Goal: Information Seeking & Learning: Learn about a topic

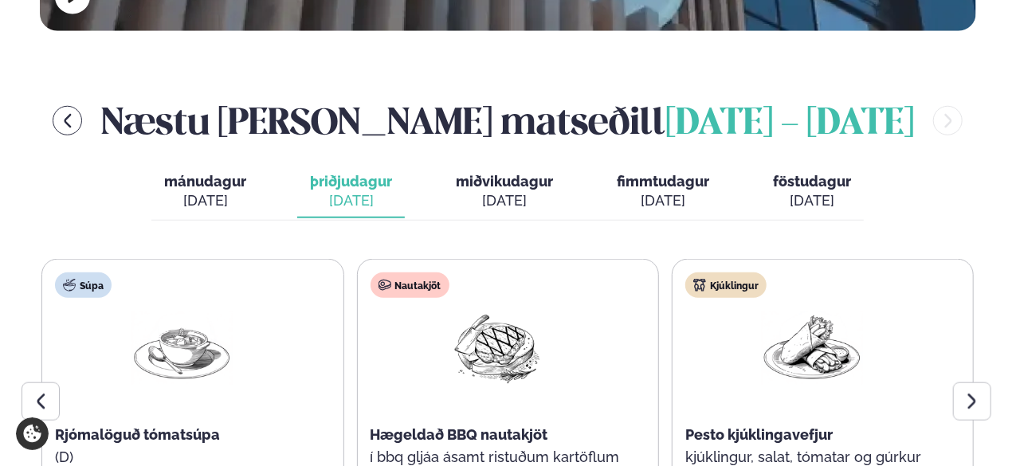
scroll to position [654, 0]
click at [964, 392] on icon at bounding box center [972, 401] width 19 height 19
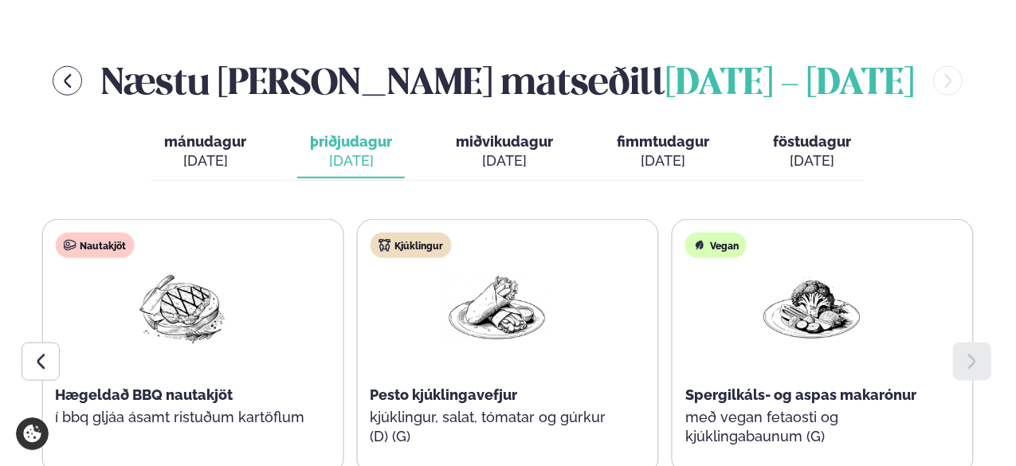
scroll to position [694, 0]
click at [531, 151] on div "[DATE]" at bounding box center [504, 160] width 97 height 19
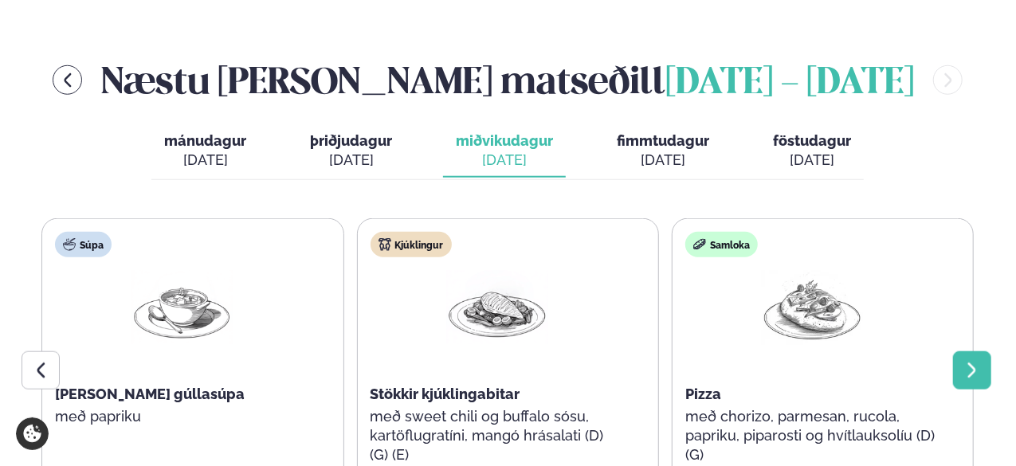
click at [960, 351] on div at bounding box center [972, 370] width 38 height 38
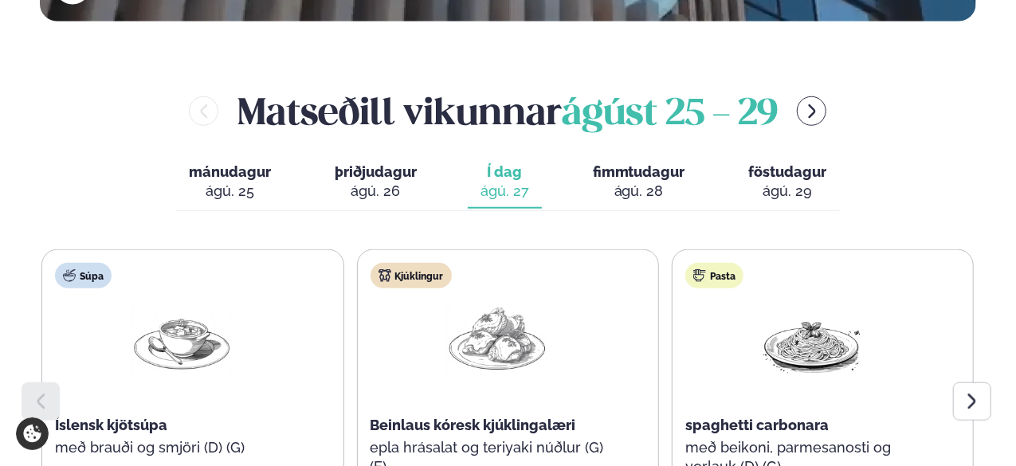
scroll to position [706, 0]
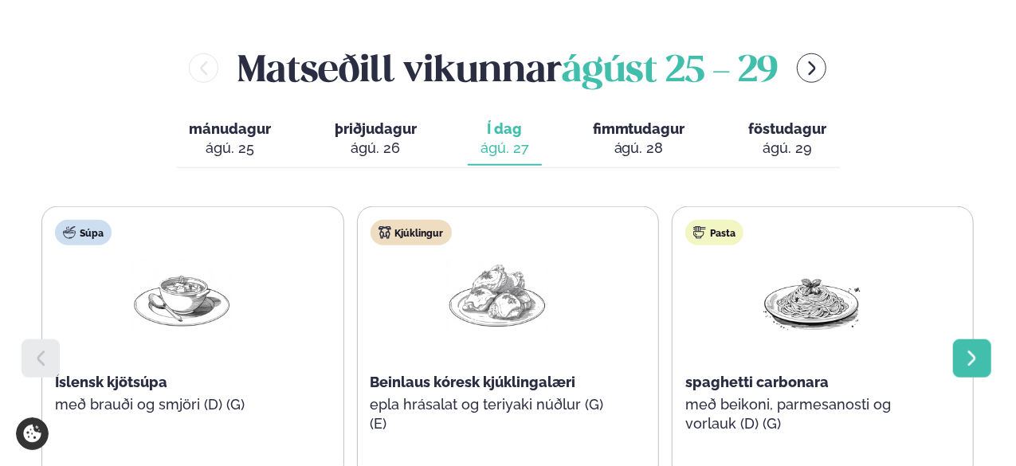
click at [958, 340] on div at bounding box center [972, 359] width 38 height 38
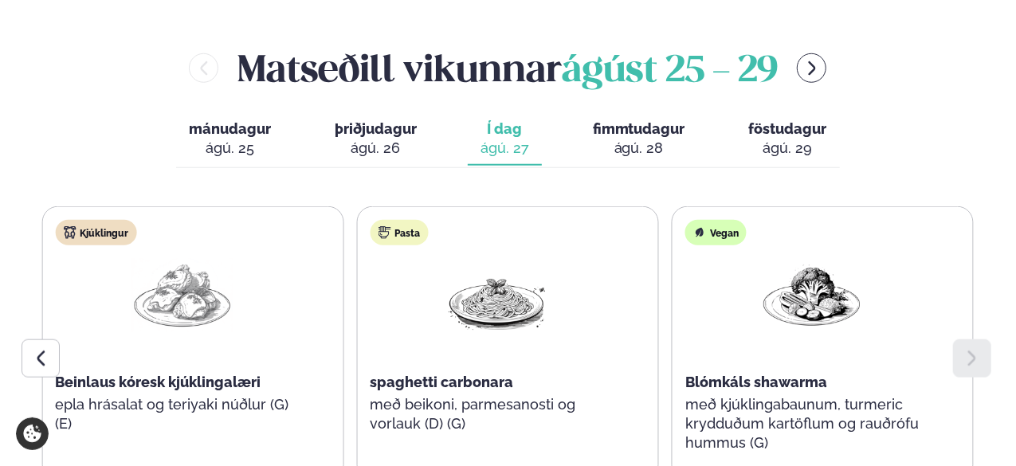
click at [628, 120] on span "fimmtudagur" at bounding box center [639, 128] width 92 height 17
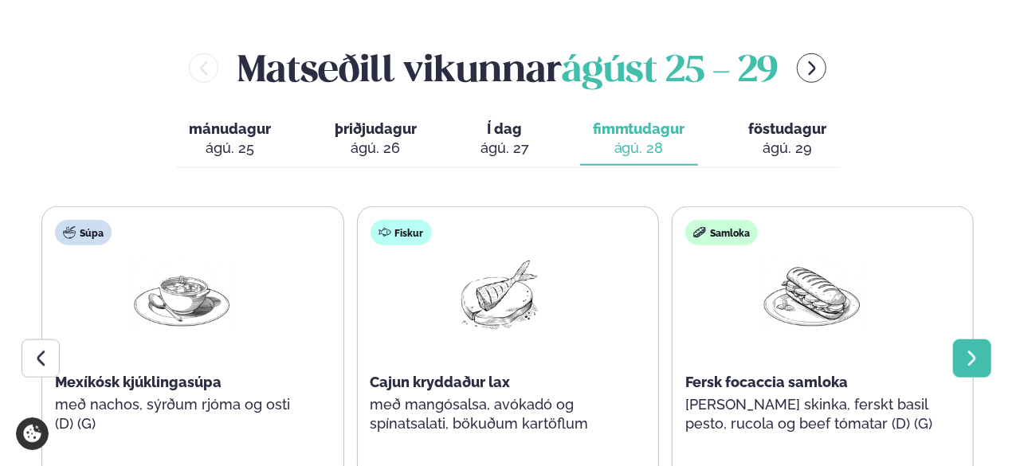
click at [966, 349] on icon at bounding box center [972, 358] width 19 height 19
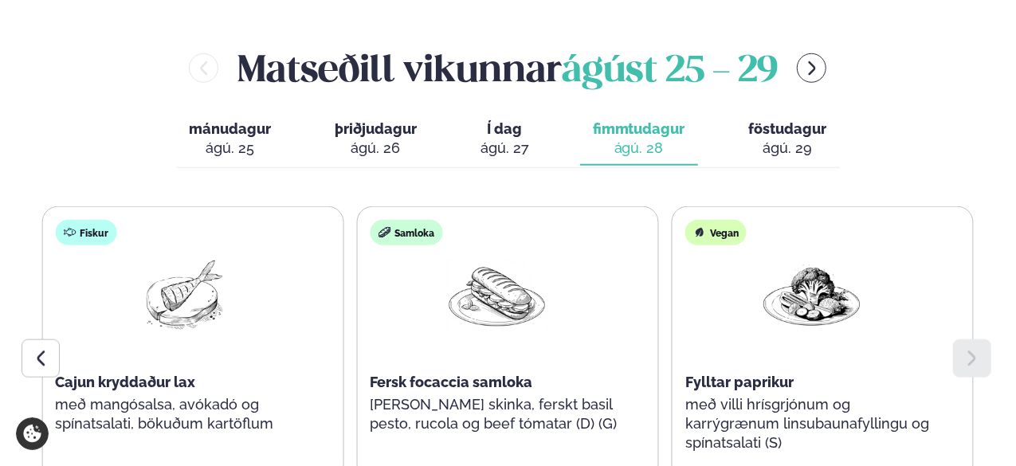
click at [766, 139] on div "ágú. 29" at bounding box center [788, 148] width 78 height 19
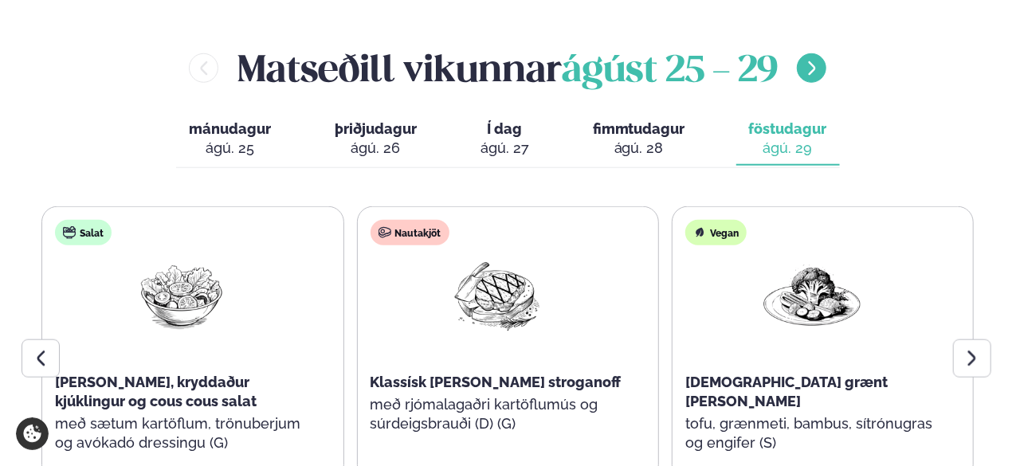
click at [815, 61] on icon "menu-btn-right" at bounding box center [811, 68] width 7 height 14
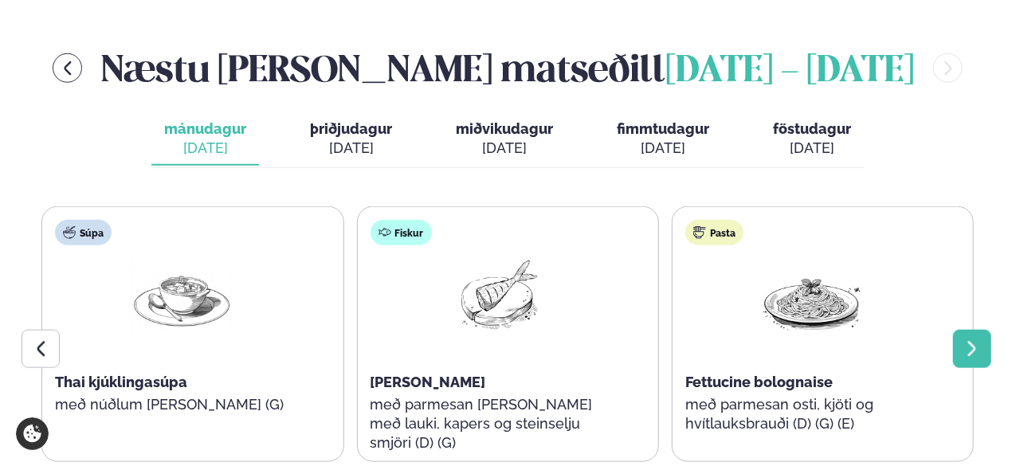
click at [969, 341] on icon at bounding box center [972, 348] width 8 height 15
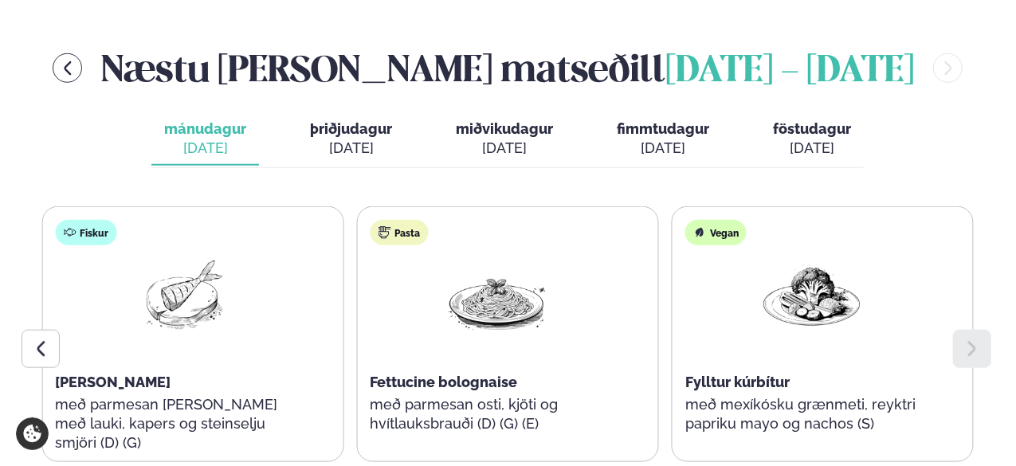
click at [803, 139] on div "[DATE]" at bounding box center [812, 148] width 78 height 19
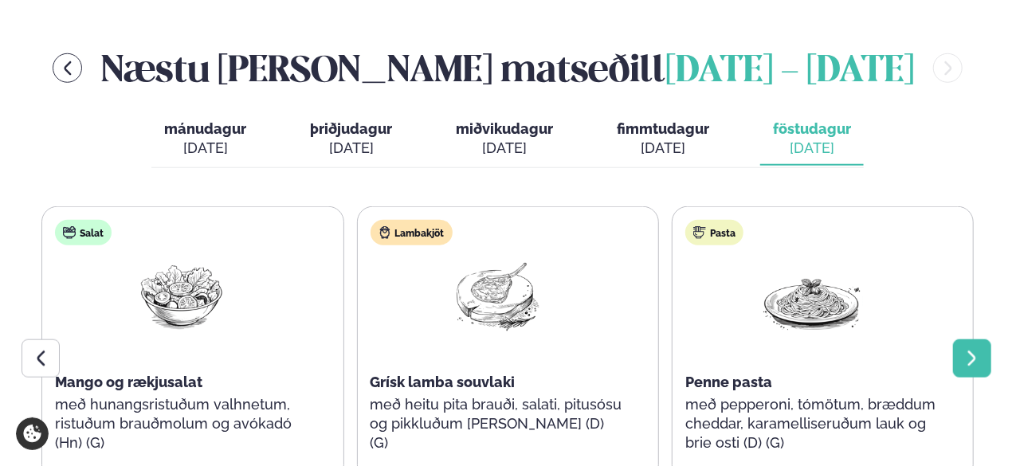
click at [962, 340] on div at bounding box center [972, 359] width 38 height 38
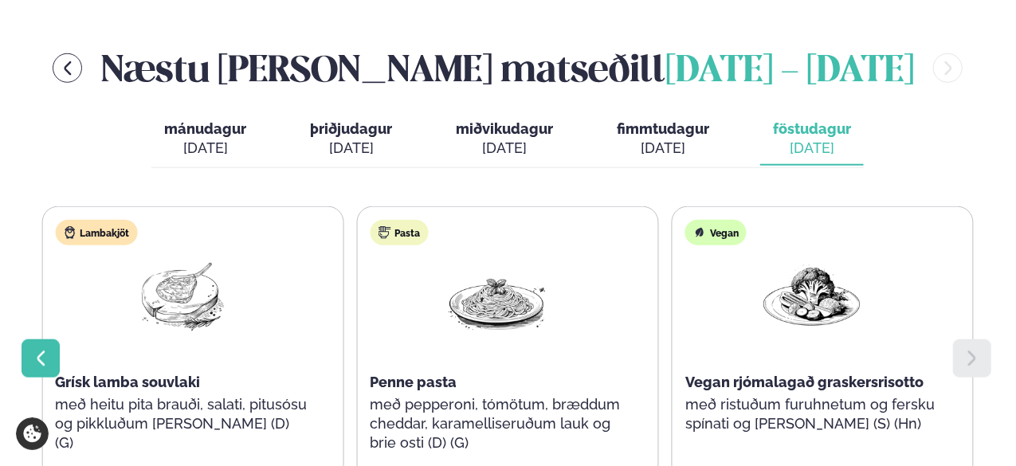
click at [43, 340] on div at bounding box center [41, 359] width 38 height 38
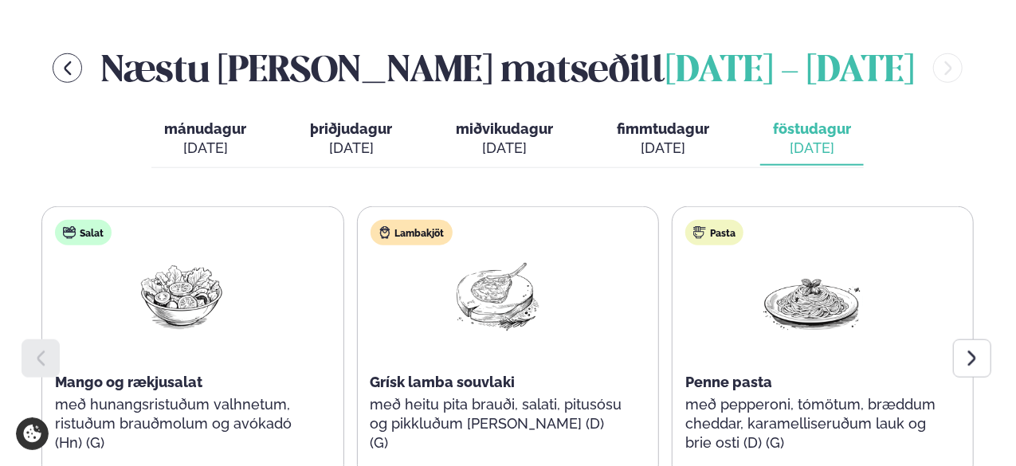
click at [644, 139] on div "[DATE]" at bounding box center [663, 148] width 92 height 19
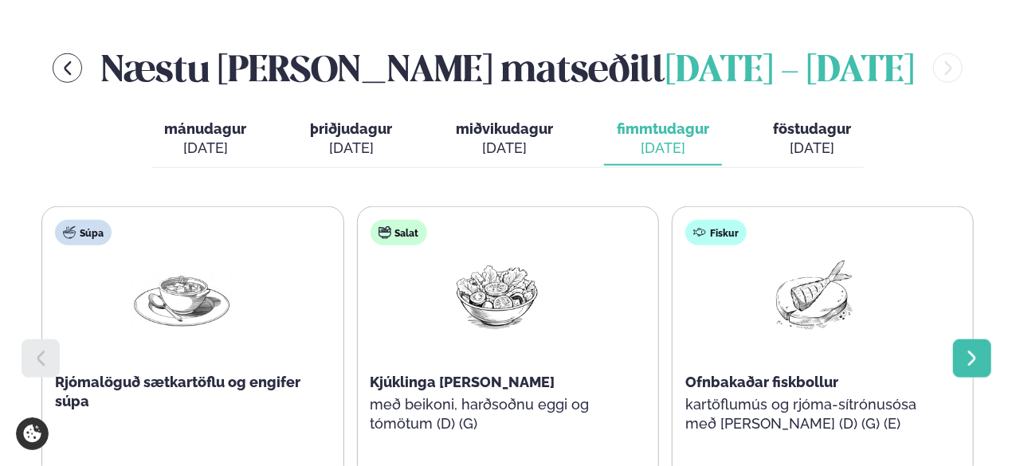
click at [960, 340] on div at bounding box center [972, 359] width 38 height 38
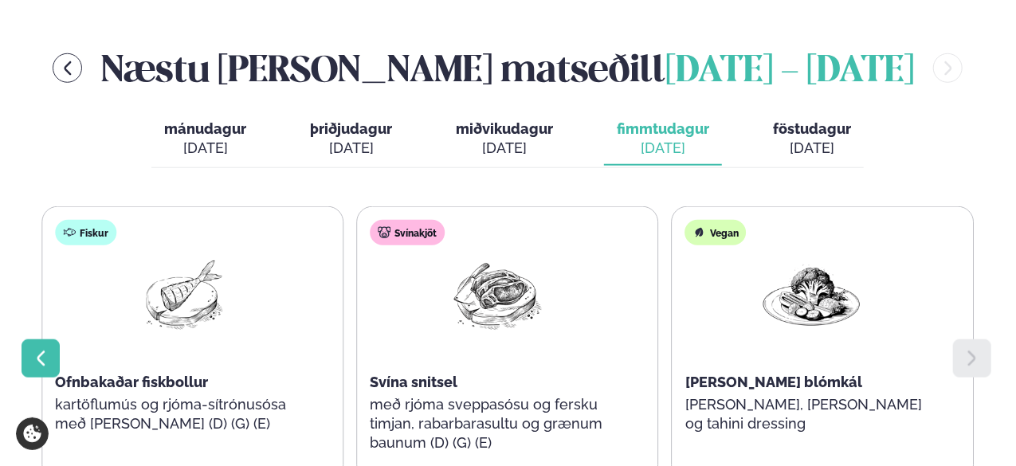
click at [51, 340] on div at bounding box center [41, 359] width 38 height 38
